Goal: Transaction & Acquisition: Purchase product/service

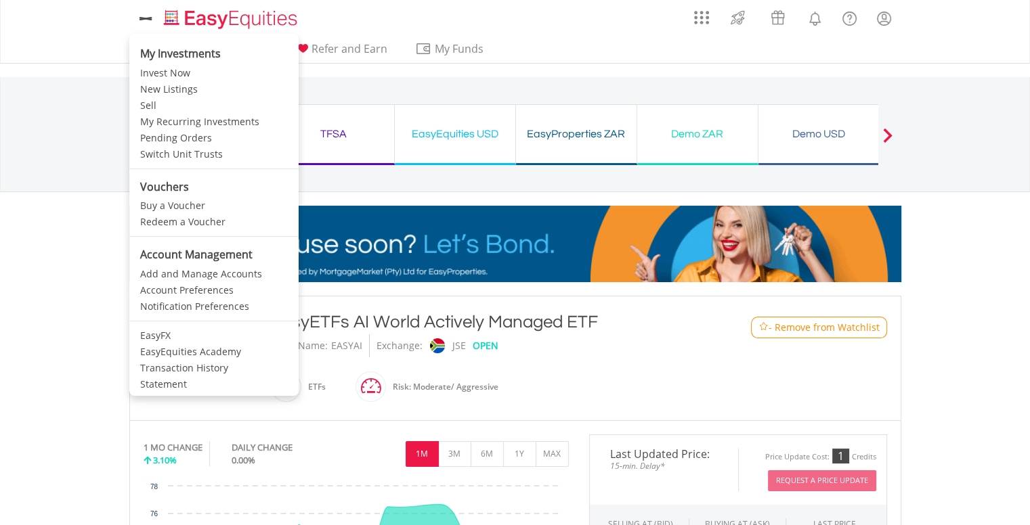
click at [162, 38] on li "My Investments" at bounding box center [213, 51] width 169 height 28
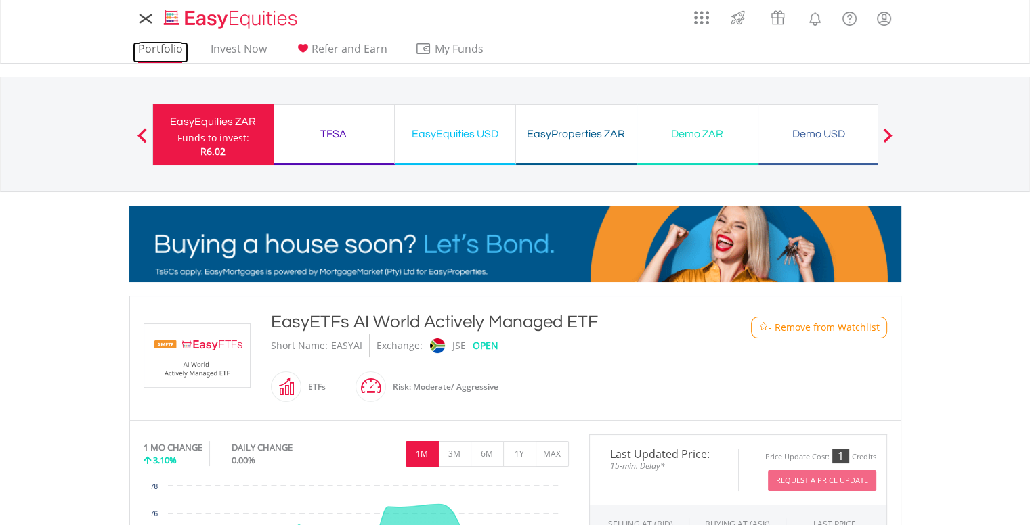
click at [168, 46] on link "Portfolio" at bounding box center [161, 52] width 56 height 21
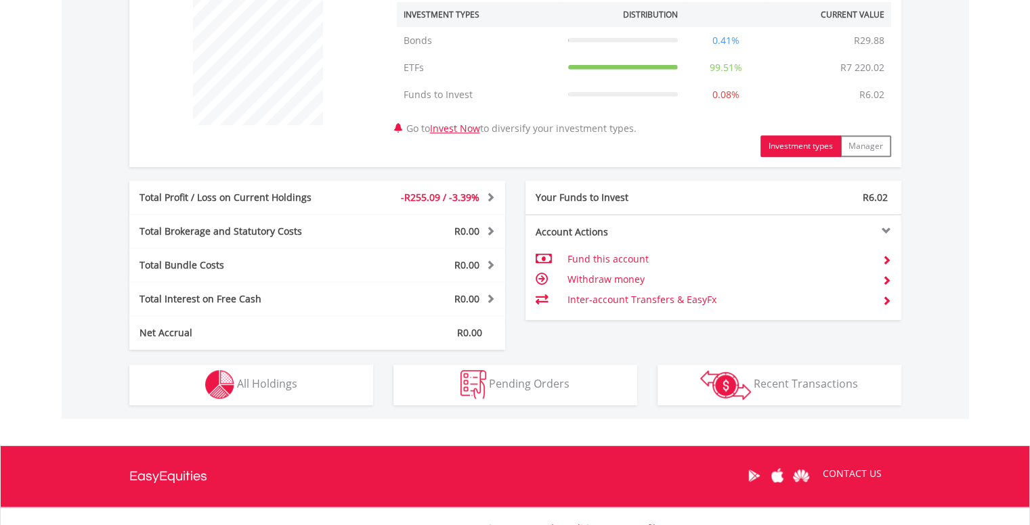
scroll to position [542, 0]
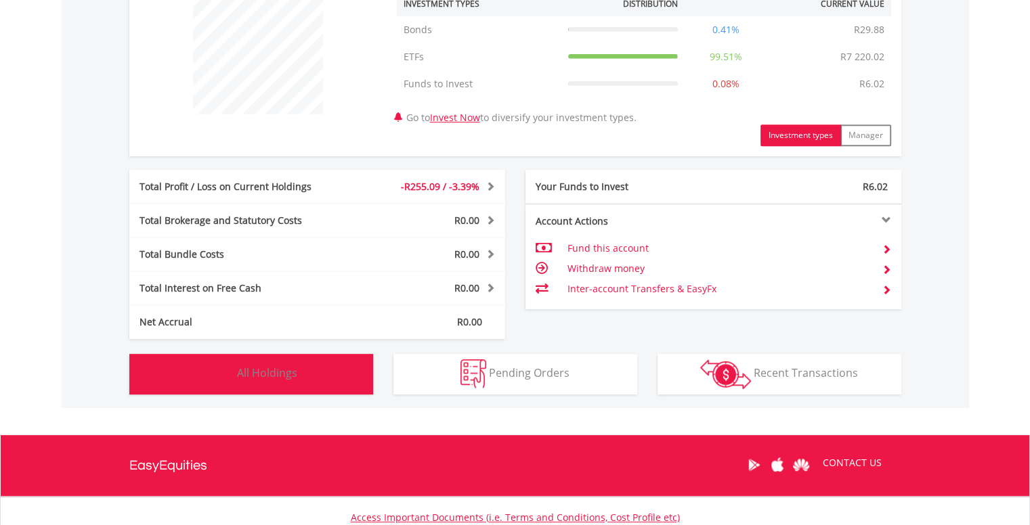
click at [345, 372] on button "Holdings All Holdings" at bounding box center [251, 374] width 244 height 41
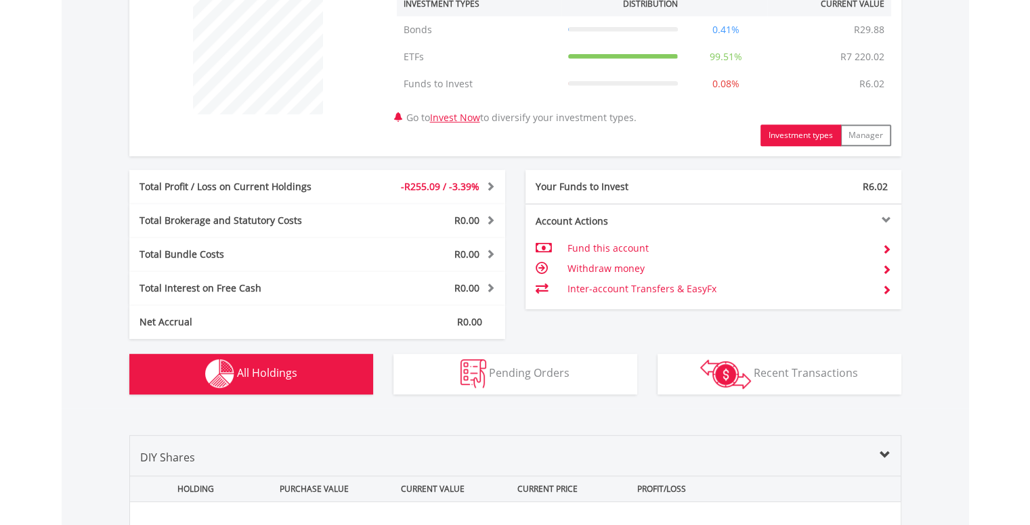
scroll to position [976, 0]
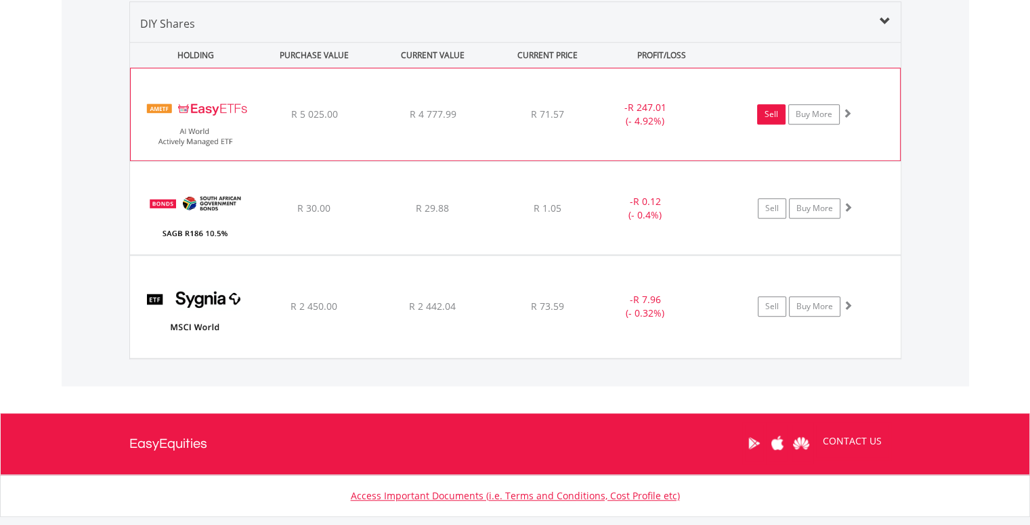
click at [766, 117] on link "Sell" at bounding box center [771, 114] width 28 height 20
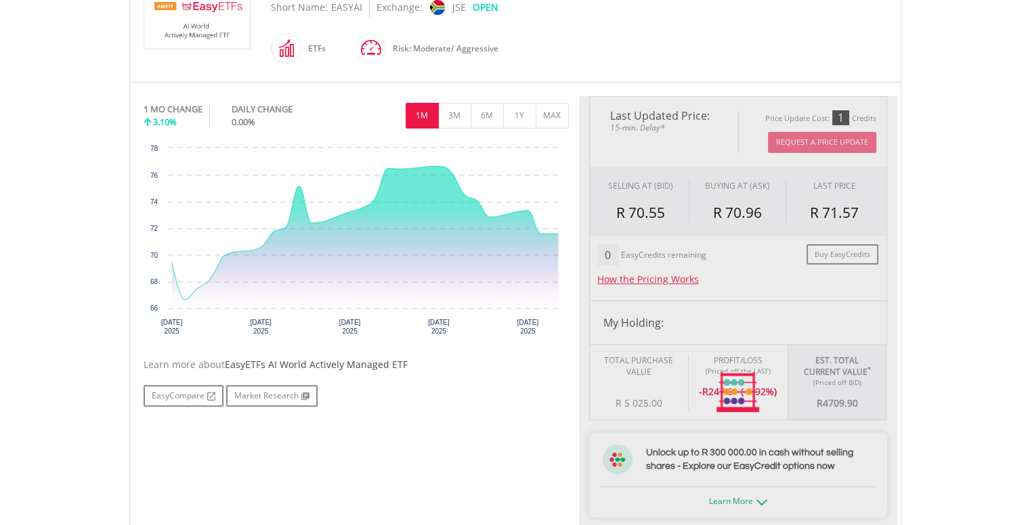
type input "*******"
type input "******"
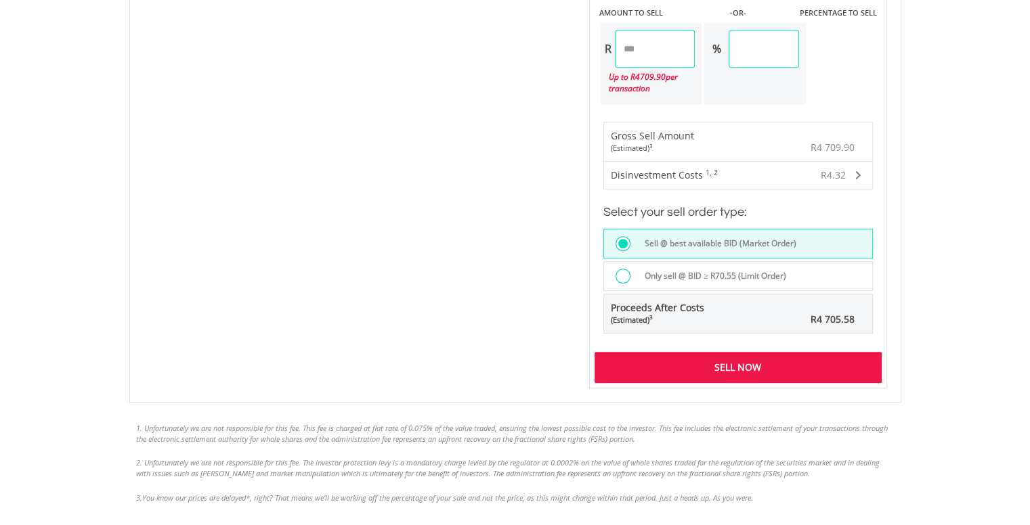
scroll to position [880, 0]
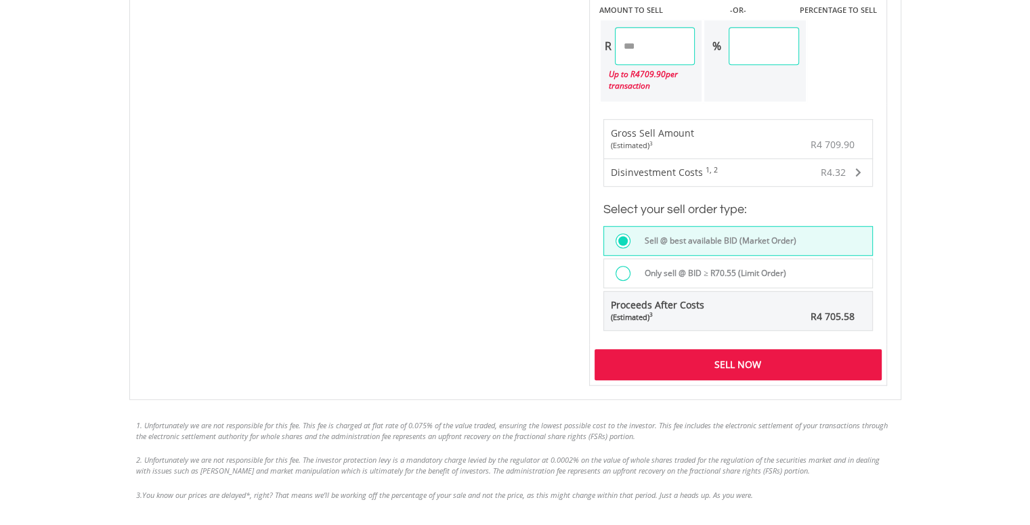
click at [761, 369] on div "Sell Now" at bounding box center [737, 364] width 287 height 31
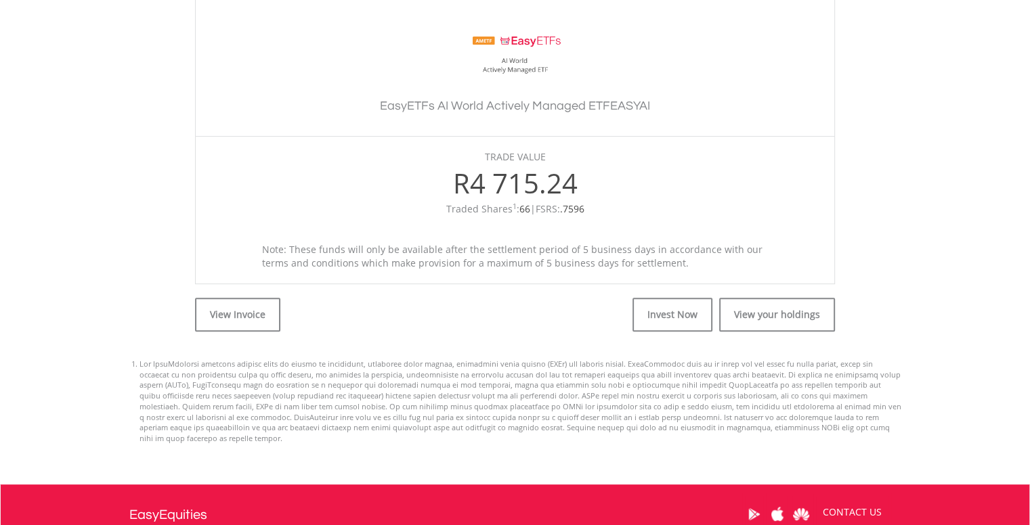
scroll to position [406, 0]
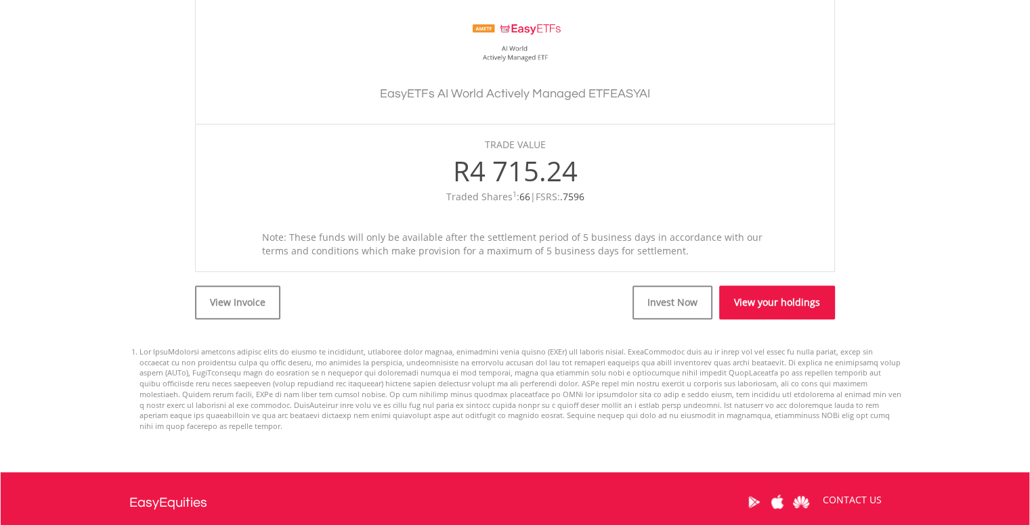
click at [775, 310] on link "View your holdings" at bounding box center [777, 303] width 116 height 34
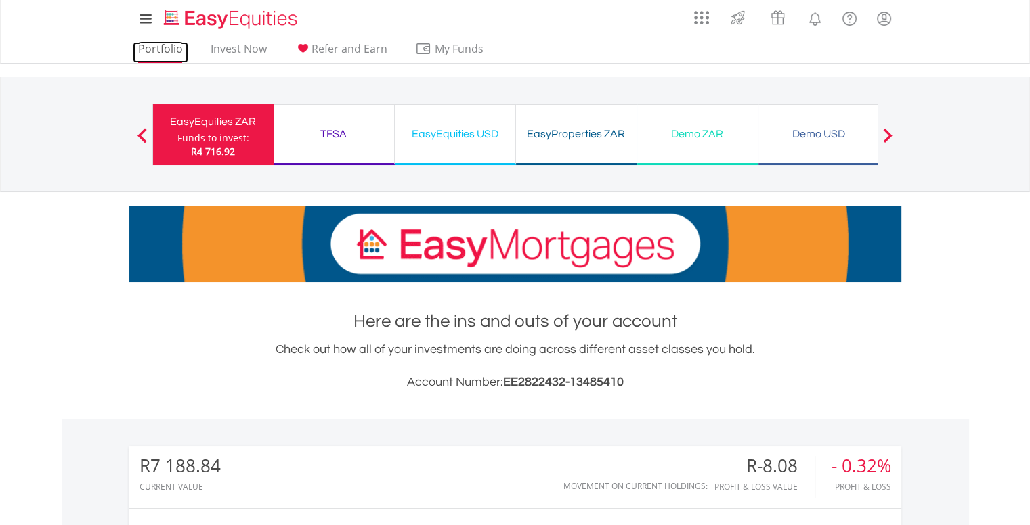
click at [152, 45] on link "Portfolio" at bounding box center [161, 52] width 56 height 21
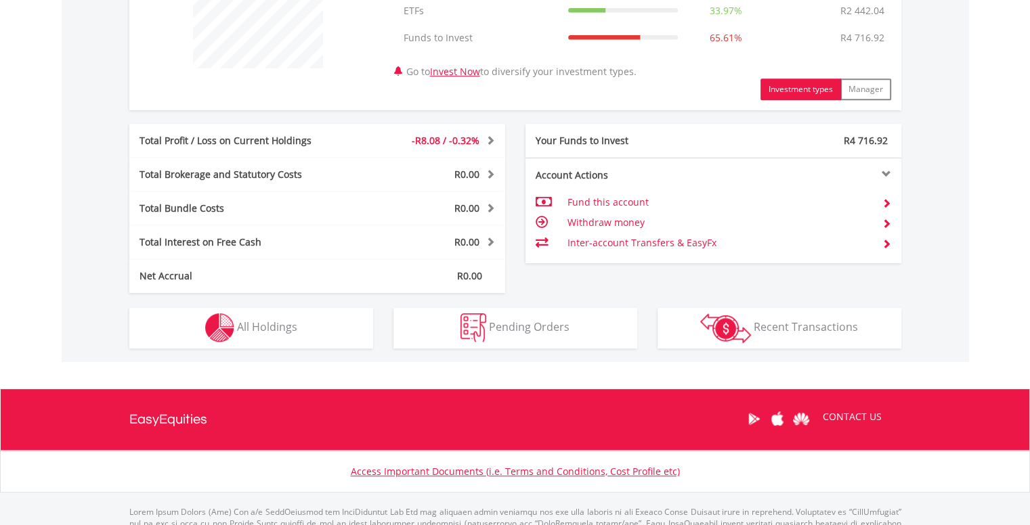
scroll to position [609, 0]
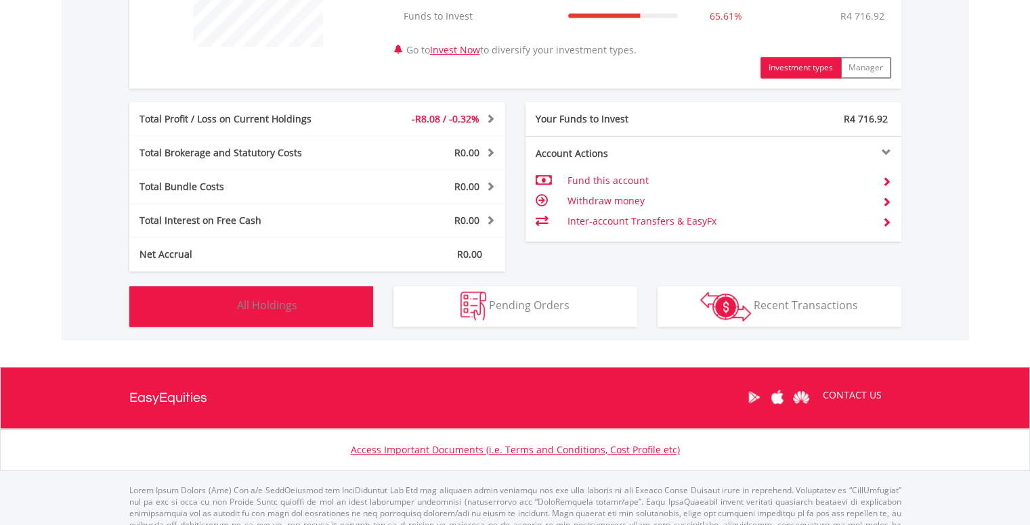
click at [257, 290] on button "Holdings All Holdings" at bounding box center [251, 306] width 244 height 41
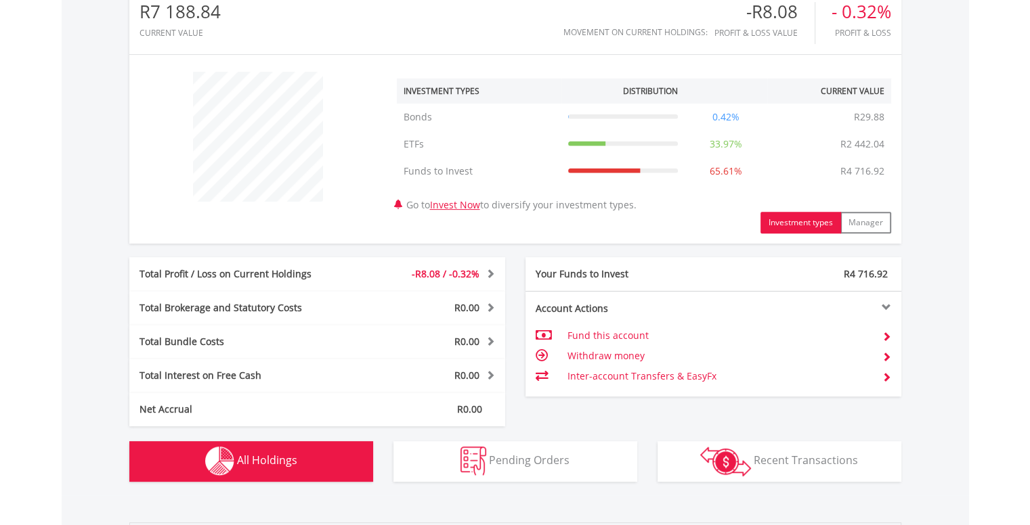
scroll to position [421, 0]
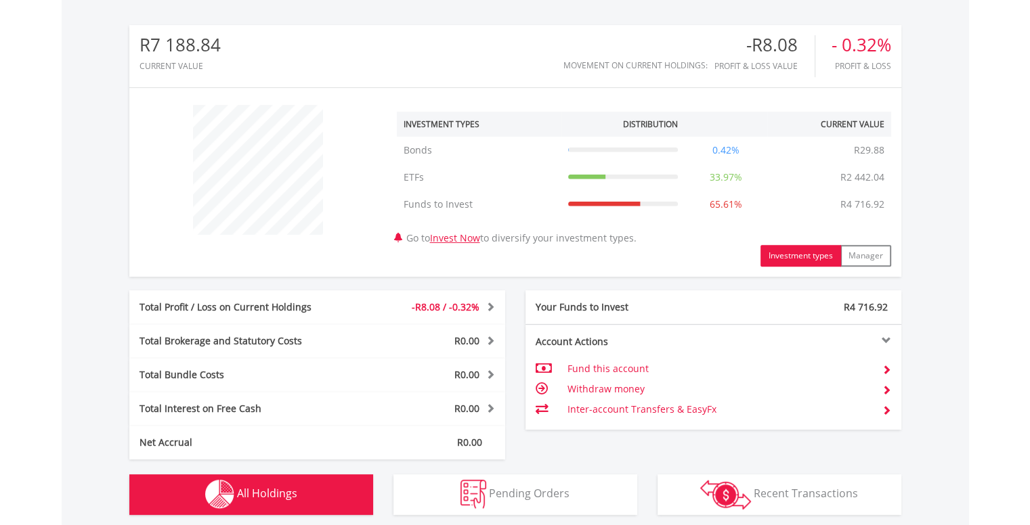
click at [628, 390] on td "Withdraw money" at bounding box center [719, 389] width 304 height 20
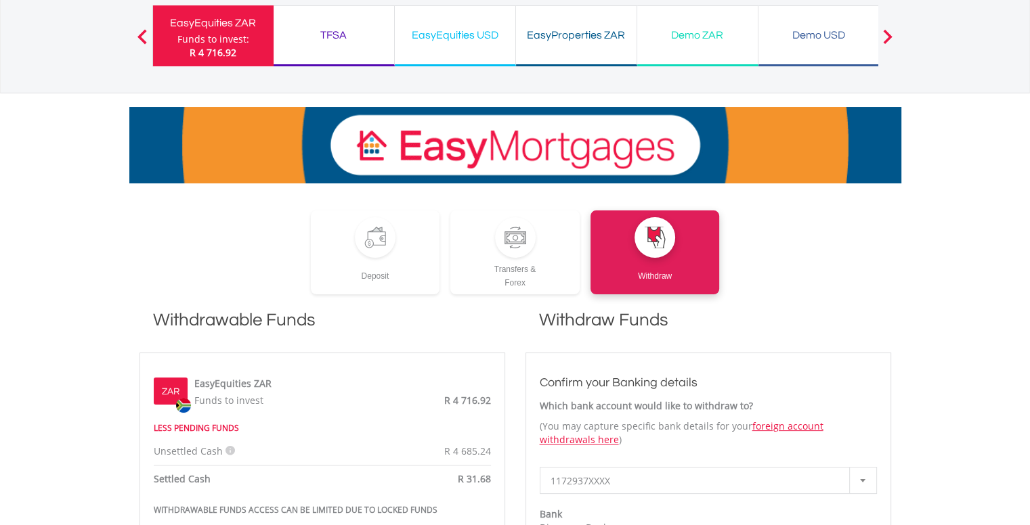
scroll to position [271, 0]
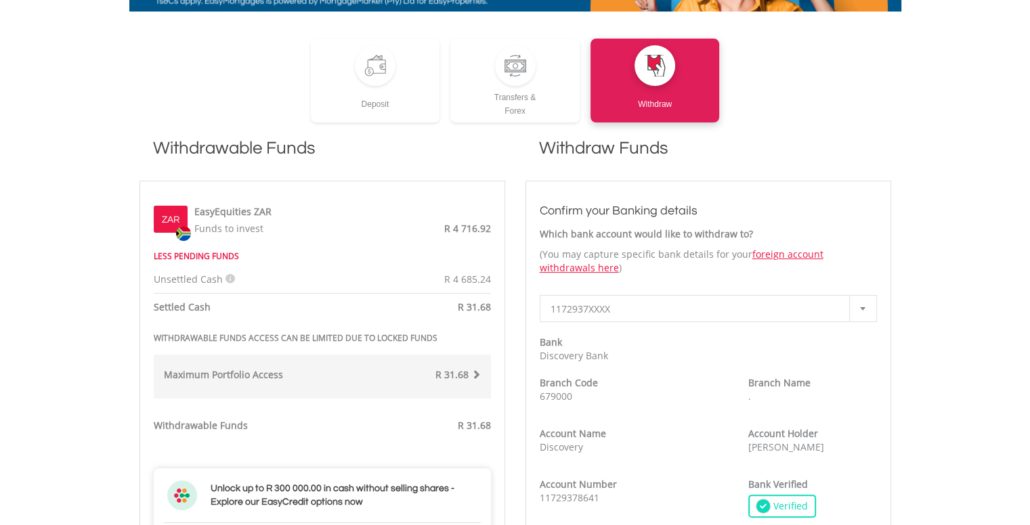
click at [659, 305] on span "1172937XXXX" at bounding box center [697, 309] width 295 height 27
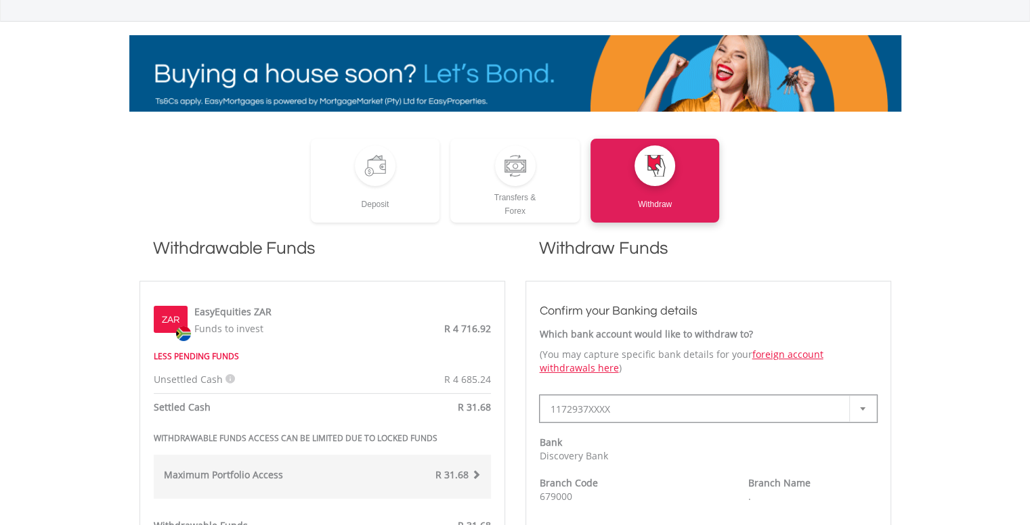
scroll to position [135, 0]
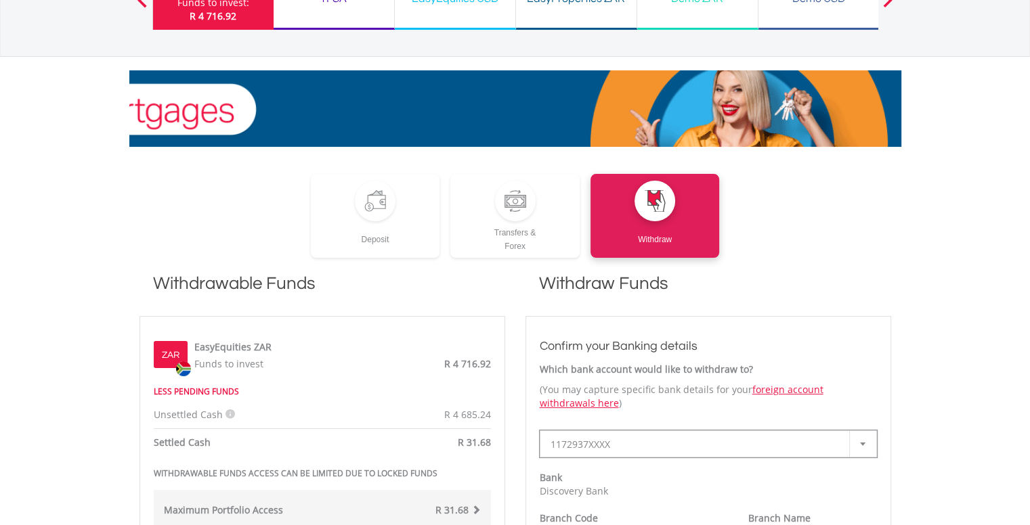
click at [230, 412] on icon at bounding box center [229, 414] width 9 height 9
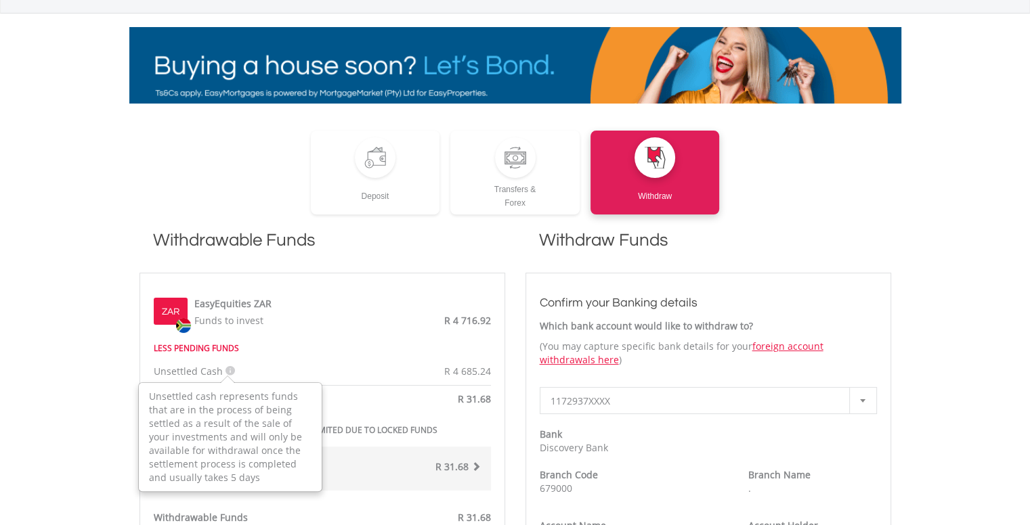
scroll to position [203, 0]
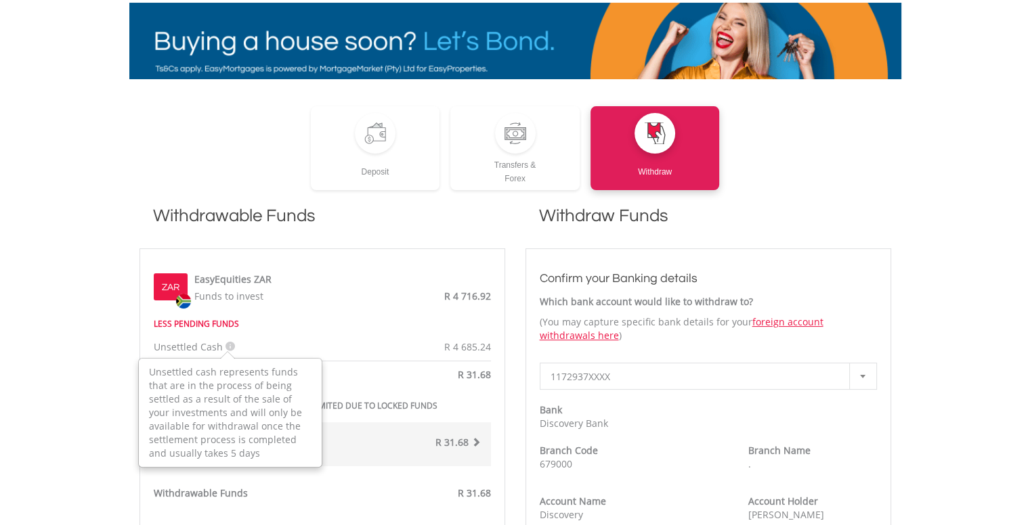
click at [399, 377] on div "R 31.68" at bounding box center [411, 376] width 179 height 17
